Goal: Find specific page/section: Find specific page/section

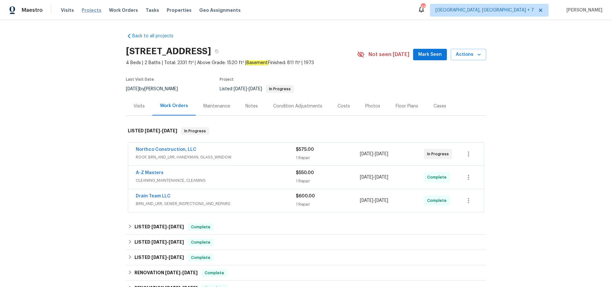
click at [91, 10] on span "Projects" at bounding box center [92, 10] width 20 height 6
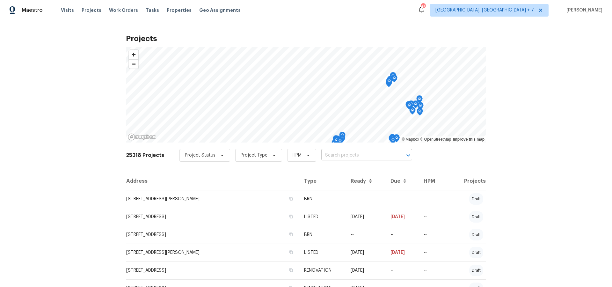
click at [371, 157] on input "text" at bounding box center [357, 155] width 73 height 10
type input "276 green"
click at [374, 172] on li "[STREET_ADDRESS]" at bounding box center [363, 169] width 93 height 11
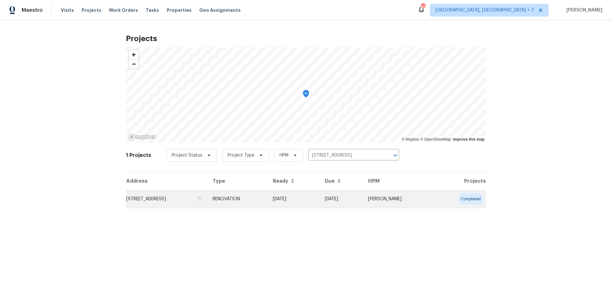
click at [197, 197] on td "[STREET_ADDRESS]" at bounding box center [167, 199] width 82 height 18
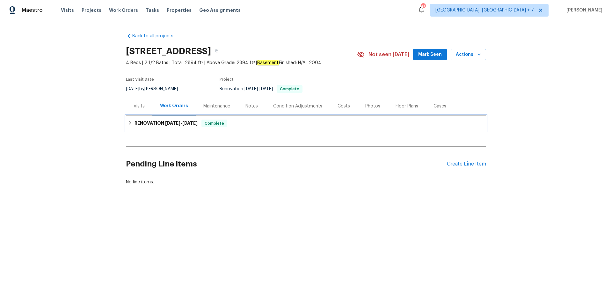
click at [159, 122] on h6 "RENOVATION [DATE] - [DATE]" at bounding box center [166, 124] width 63 height 8
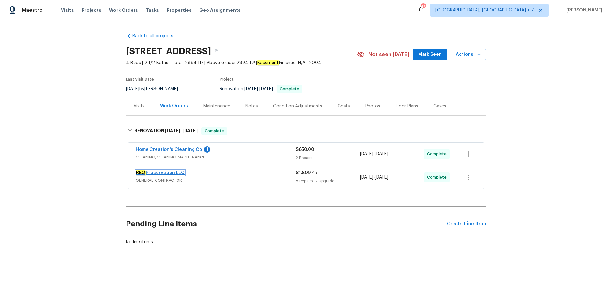
click at [169, 173] on link "REO Preservation LLC" at bounding box center [160, 173] width 49 height 4
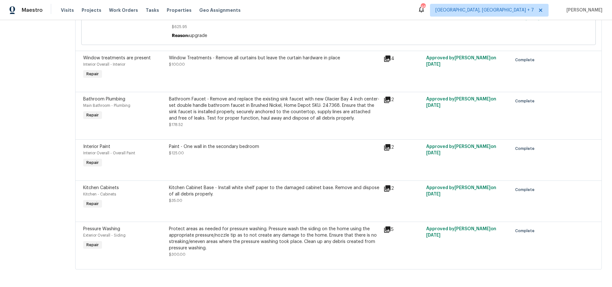
scroll to position [395, 0]
